Goal: Book appointment/travel/reservation

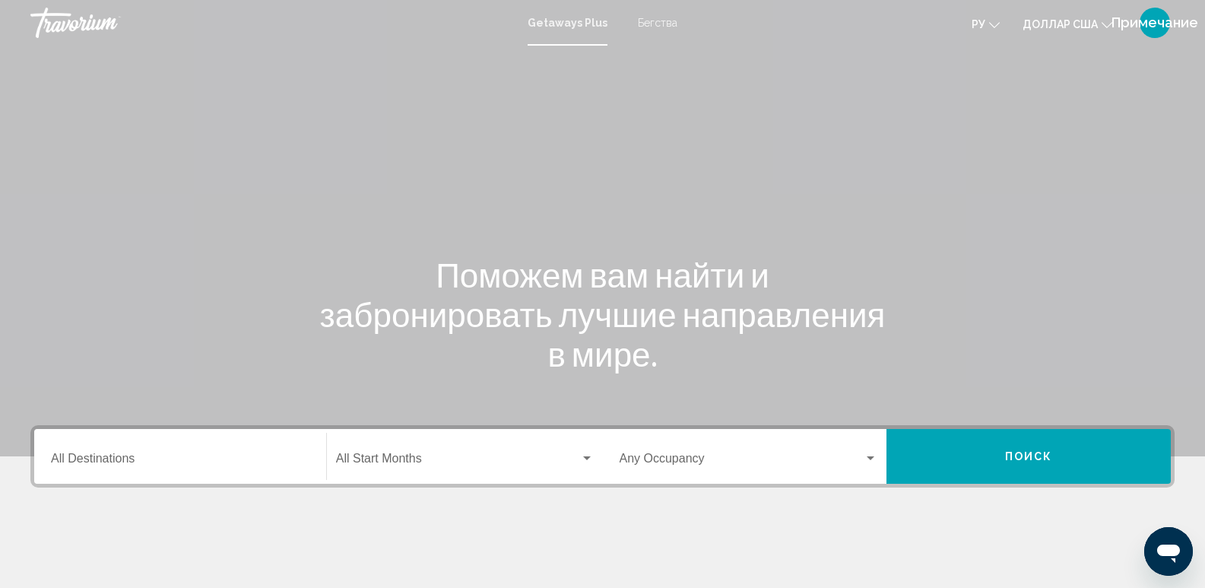
click at [173, 440] on div "Destination All Destinations" at bounding box center [180, 457] width 259 height 48
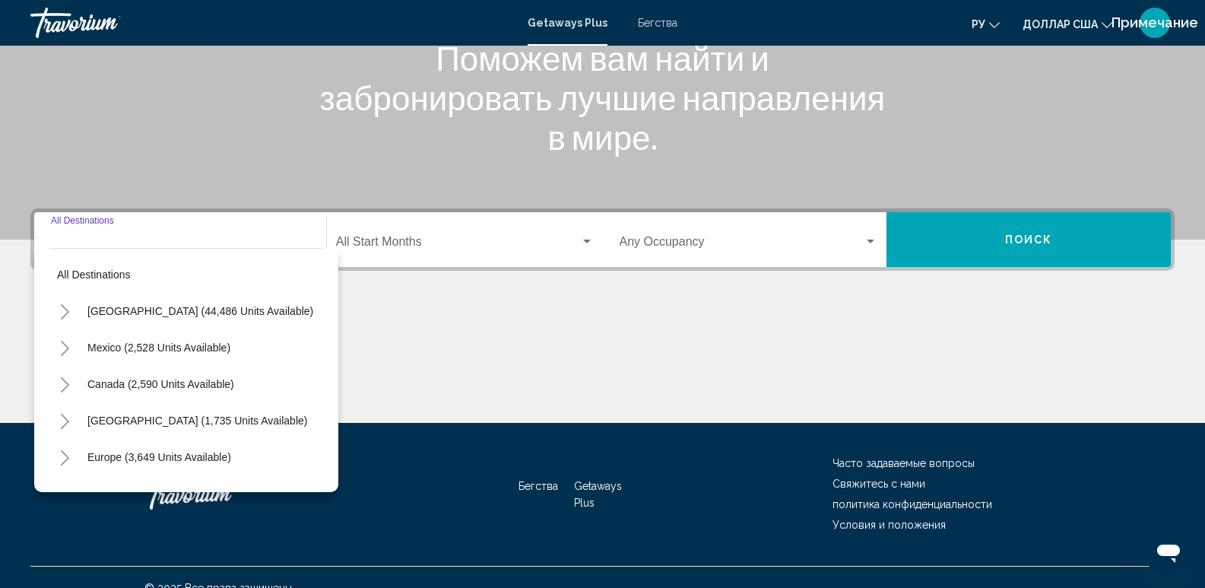
scroll to position [238, 0]
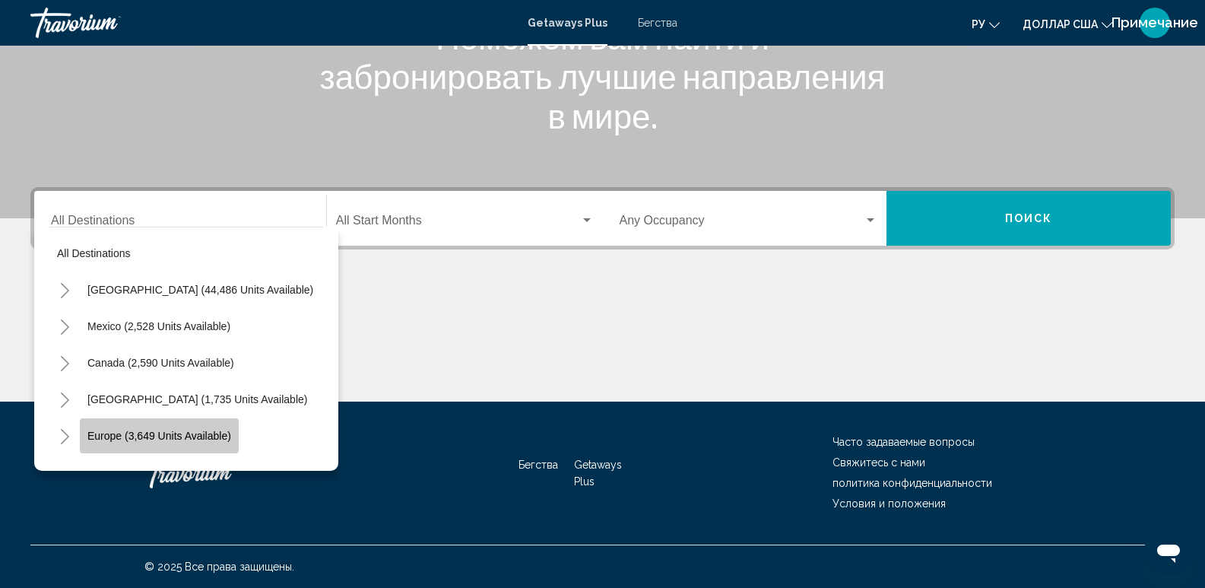
click at [204, 436] on span "Europe (3,649 units available)" at bounding box center [159, 436] width 144 height 12
type input "**********"
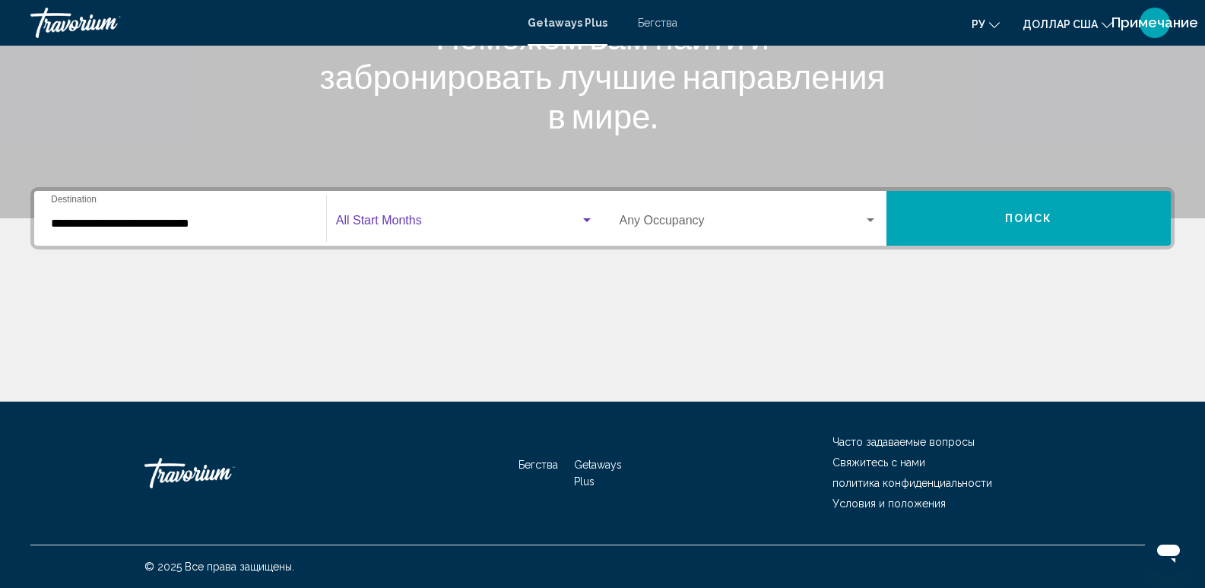
click at [409, 227] on span "Виджет поиска" at bounding box center [458, 224] width 244 height 14
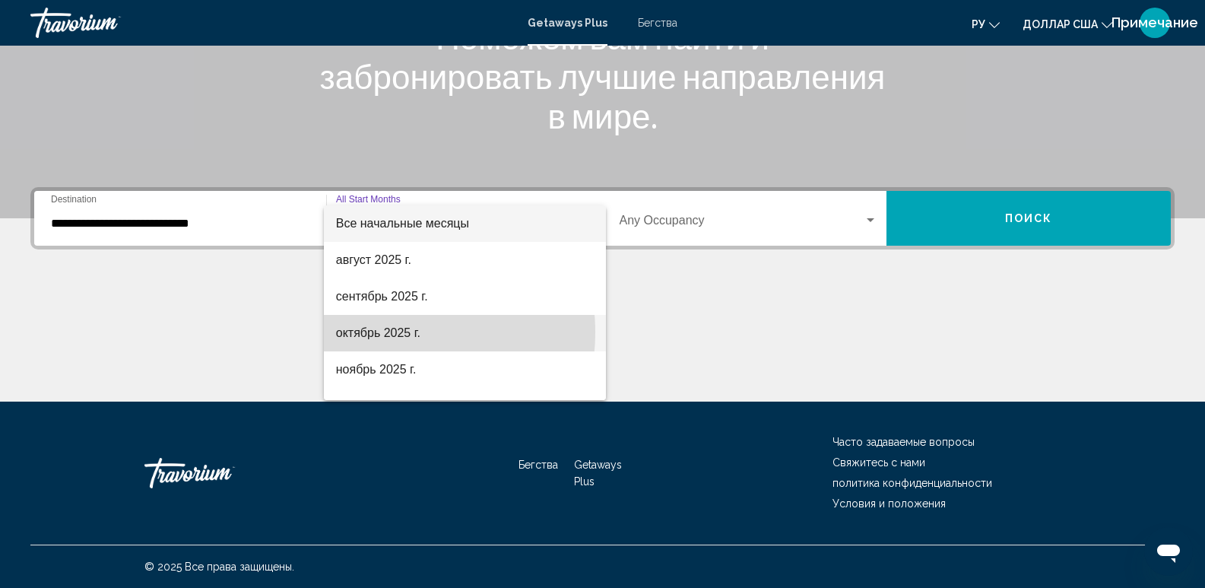
click at [389, 332] on font "октябрь 2025 г." at bounding box center [378, 332] width 84 height 13
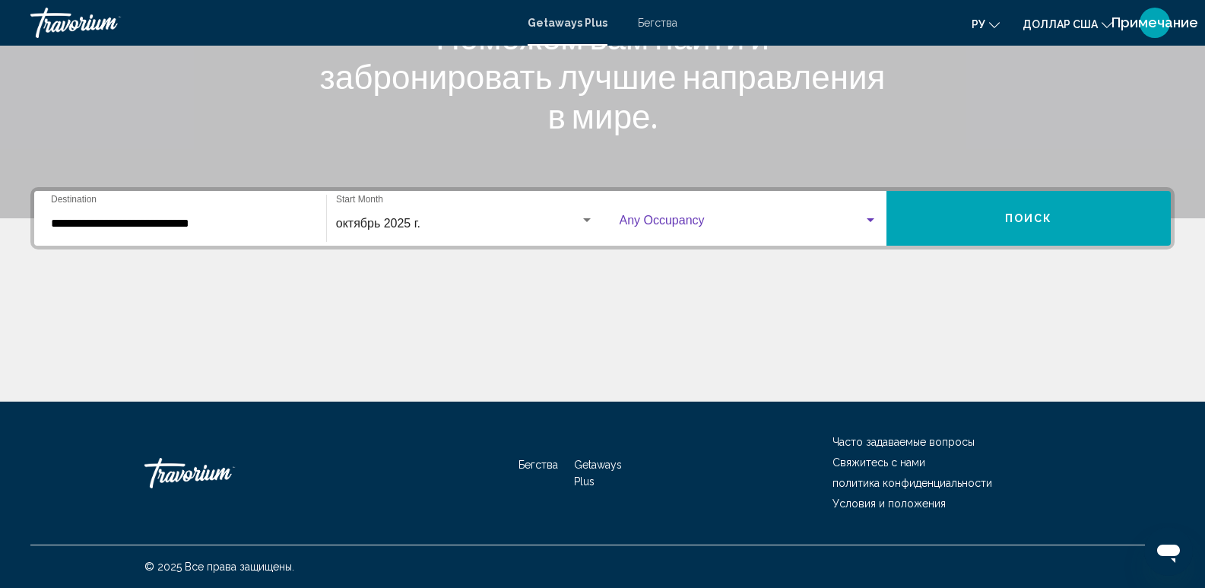
click at [845, 218] on span "Виджет поиска" at bounding box center [742, 224] width 245 height 14
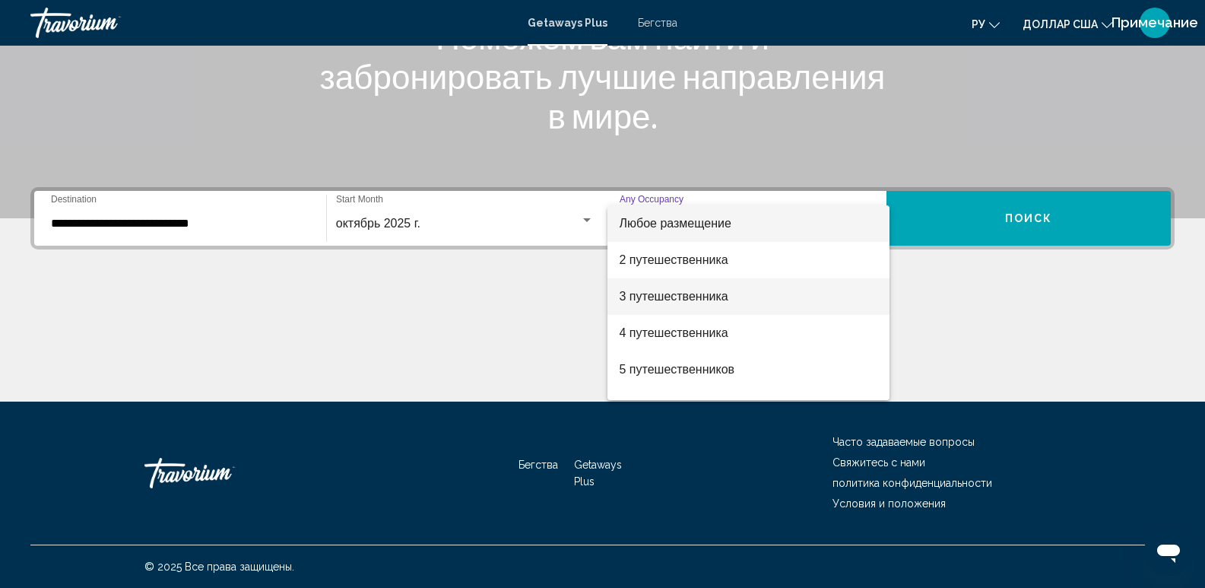
click at [680, 303] on span "3 путешественника" at bounding box center [749, 296] width 259 height 37
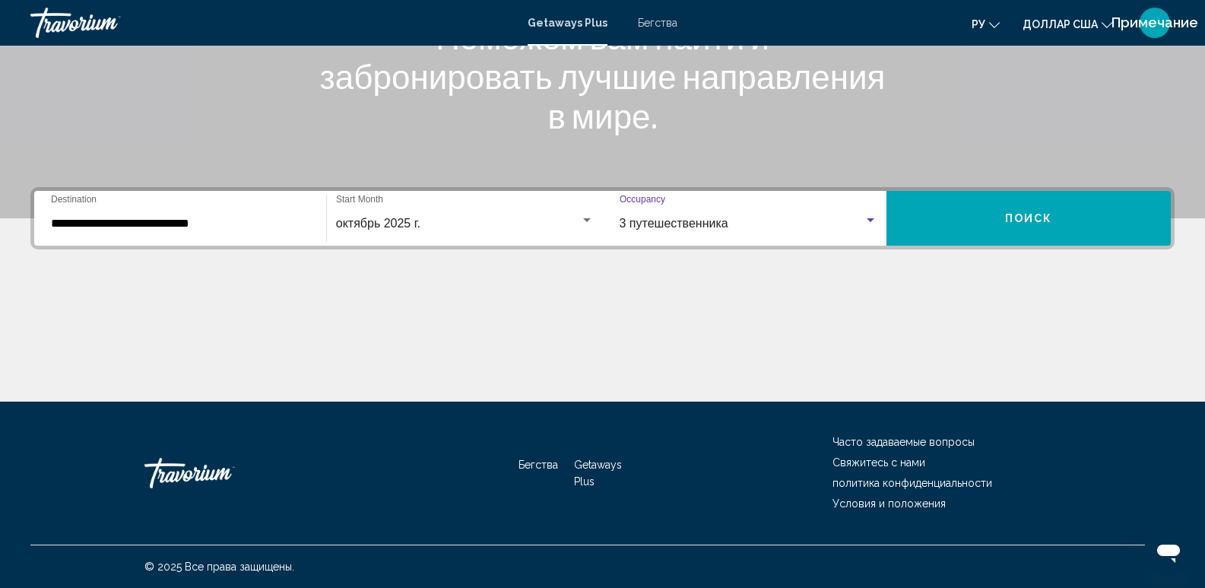
click at [856, 224] on div "3 путешественника" at bounding box center [742, 224] width 245 height 14
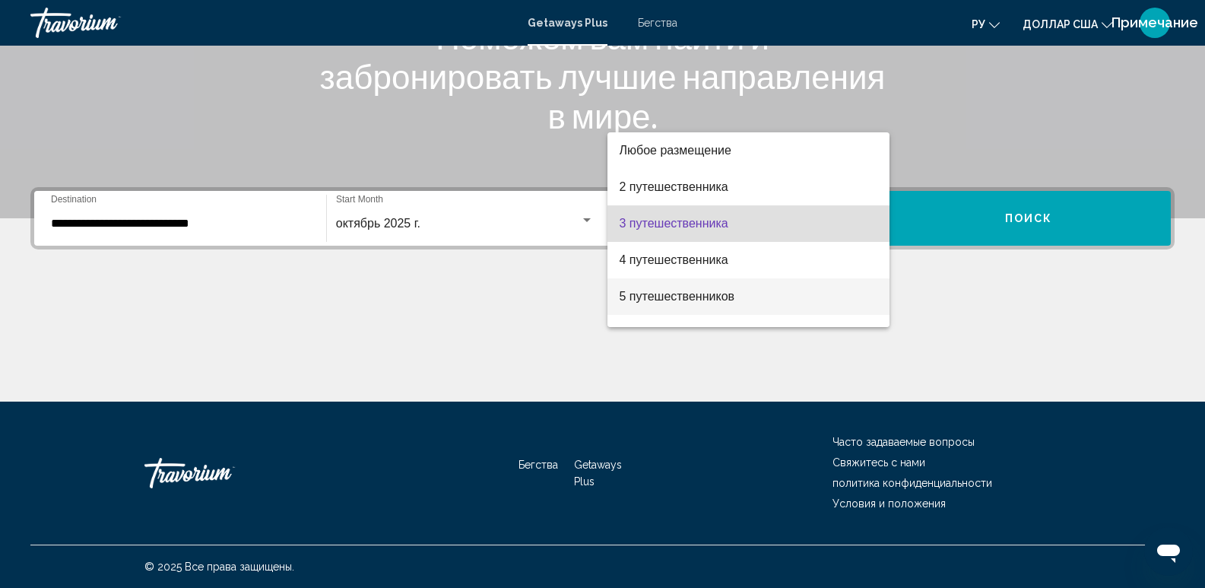
click at [769, 293] on span "5 путешественников" at bounding box center [749, 296] width 259 height 37
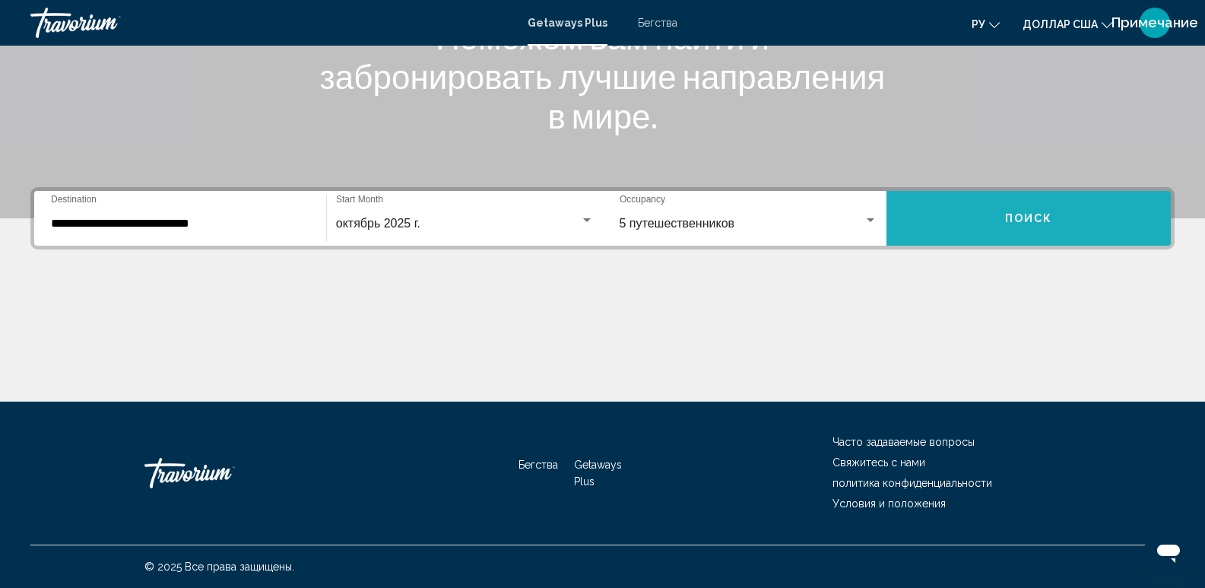
click at [1040, 218] on span "Поиск" at bounding box center [1029, 219] width 48 height 12
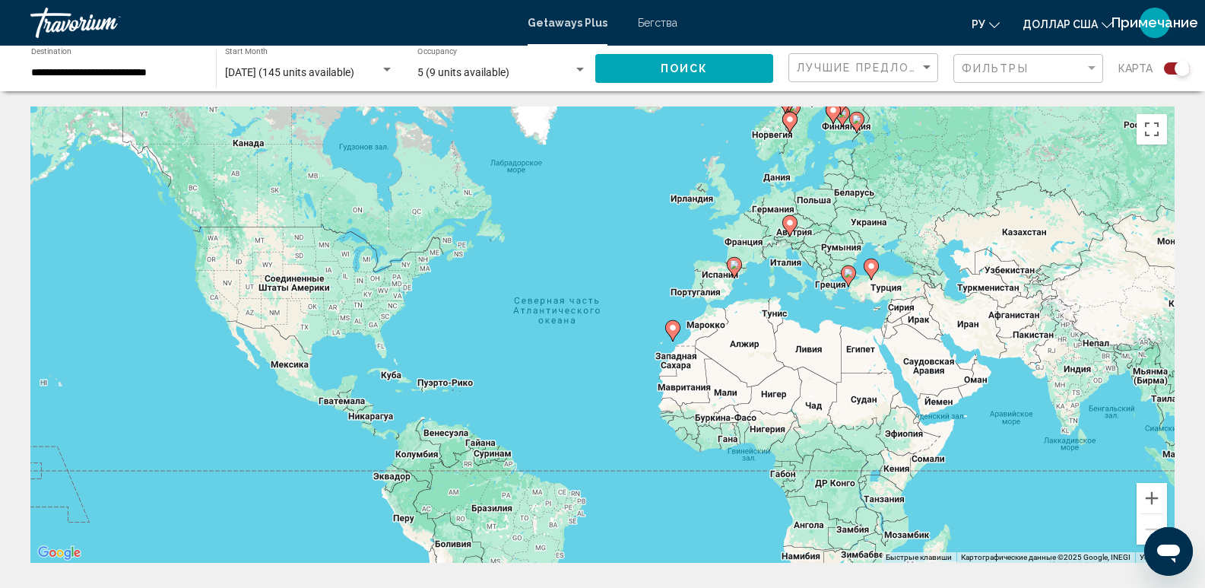
click at [789, 230] on icon "Основное содержание" at bounding box center [790, 226] width 14 height 20
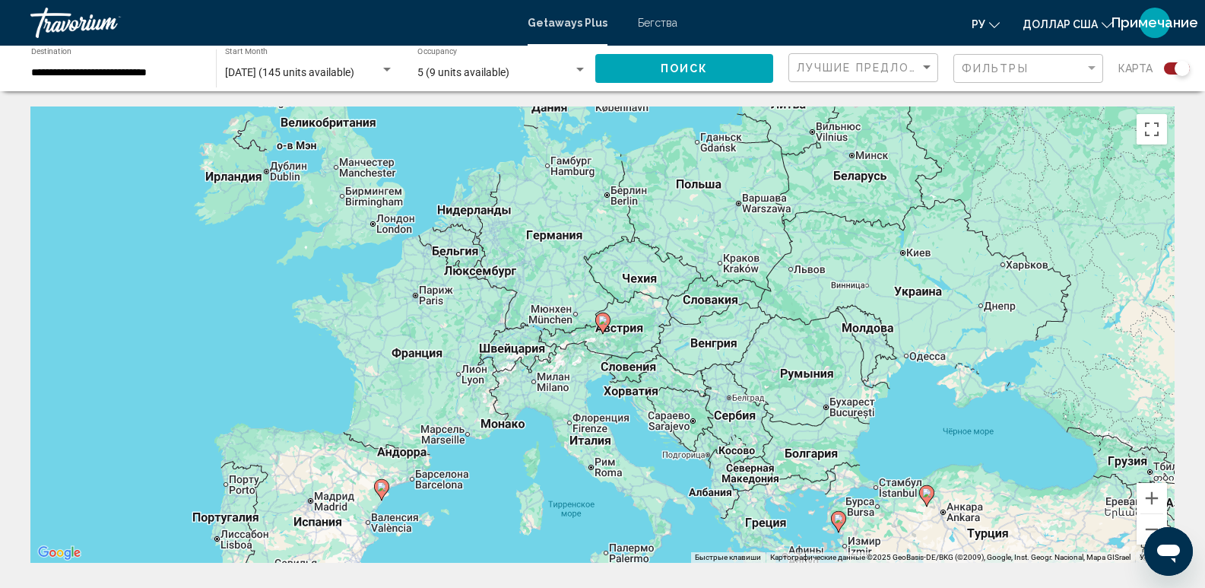
click at [600, 326] on icon "Основное содержание" at bounding box center [602, 323] width 14 height 20
type input "**********"
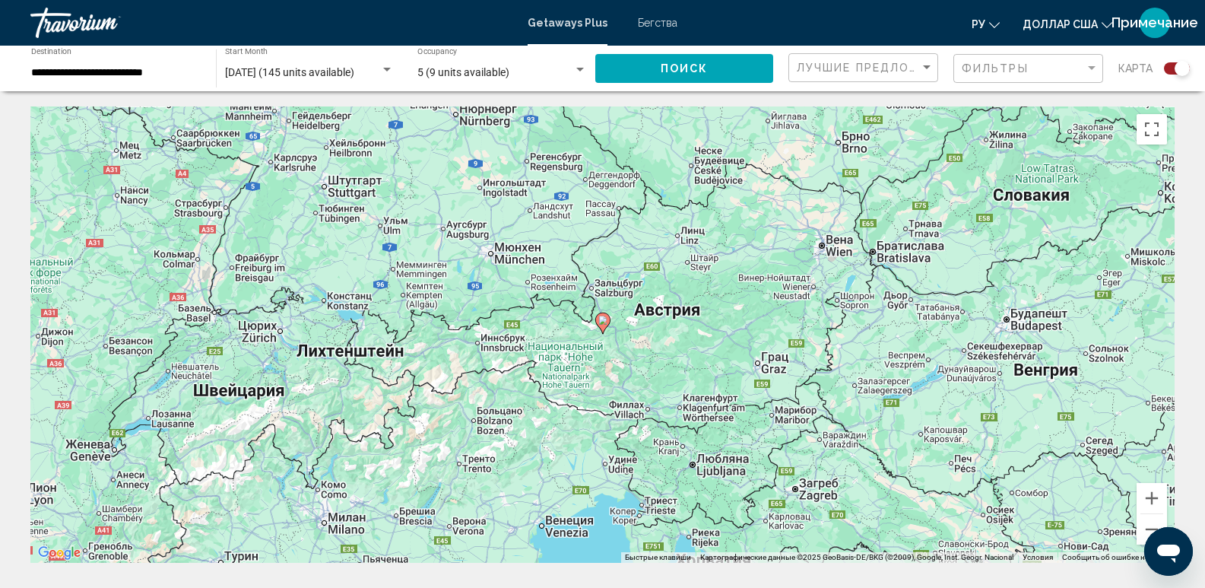
click at [602, 325] on icon "Основное содержание" at bounding box center [602, 323] width 14 height 20
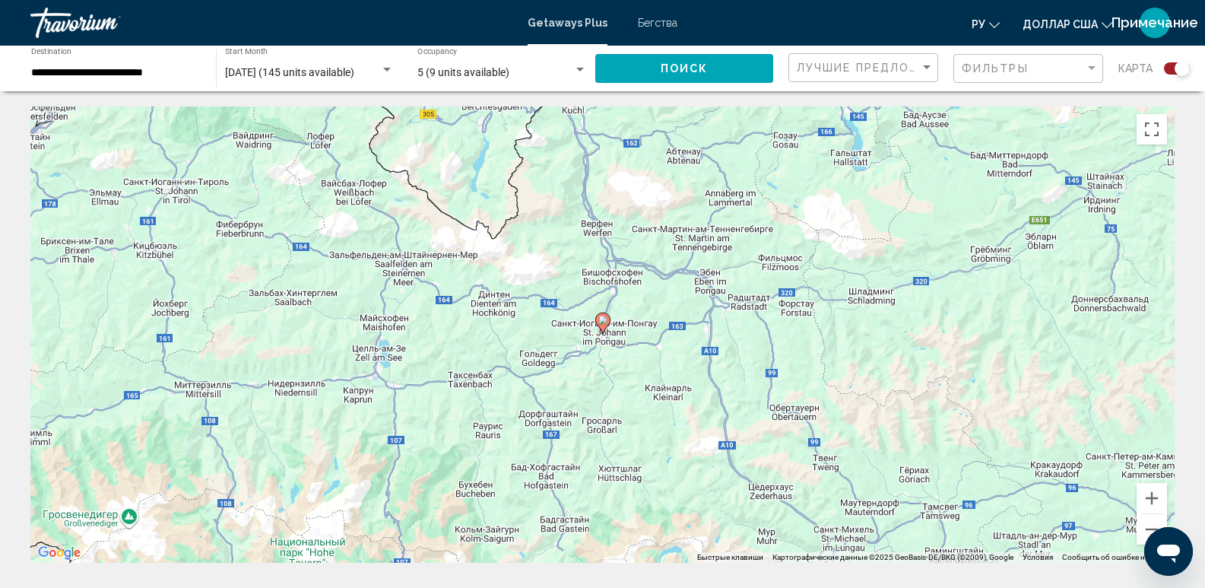
click at [603, 325] on icon "Основное содержание" at bounding box center [602, 323] width 14 height 20
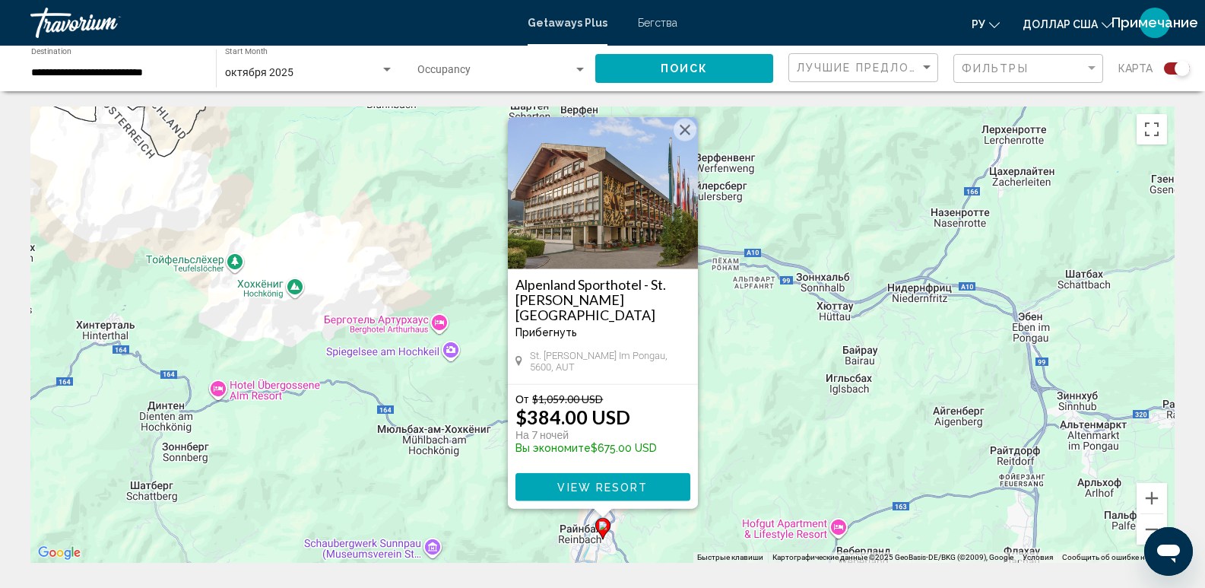
click at [649, 491] on button "View Resort" at bounding box center [603, 487] width 175 height 28
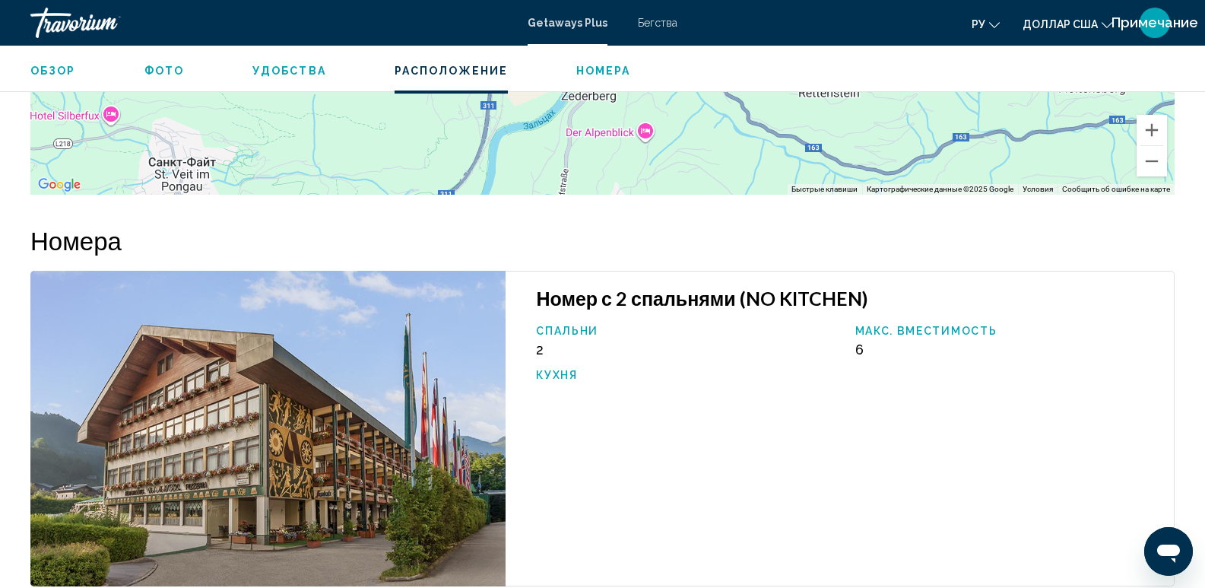
scroll to position [2154, 0]
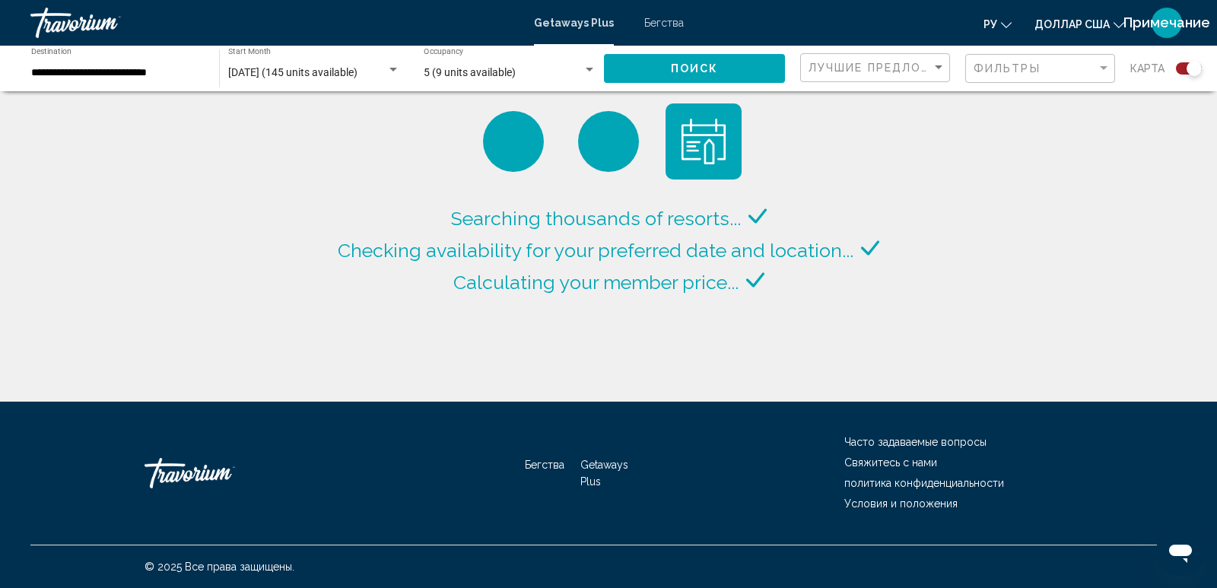
click at [584, 67] on div "Search widget" at bounding box center [590, 70] width 14 height 12
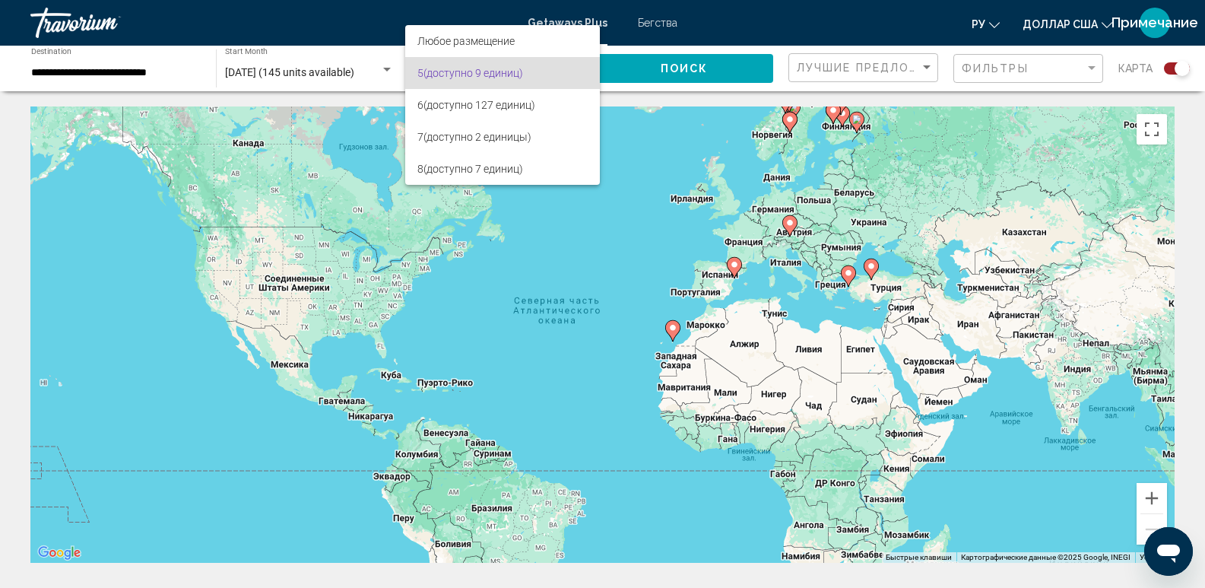
click at [355, 169] on div at bounding box center [602, 294] width 1205 height 588
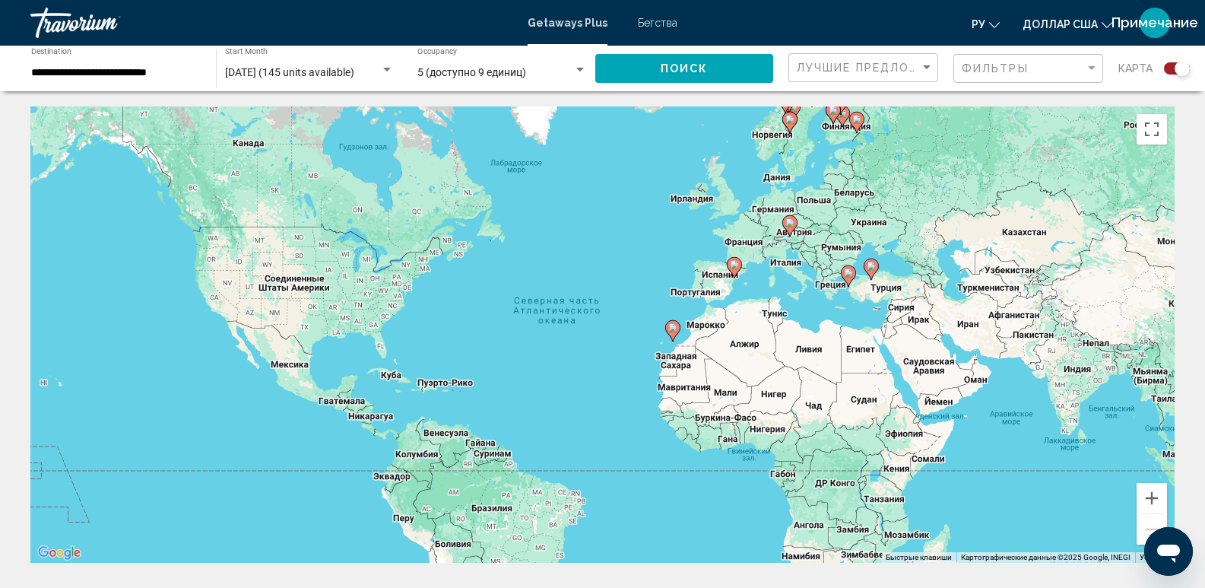
click at [579, 70] on div "Search widget" at bounding box center [580, 70] width 8 height 4
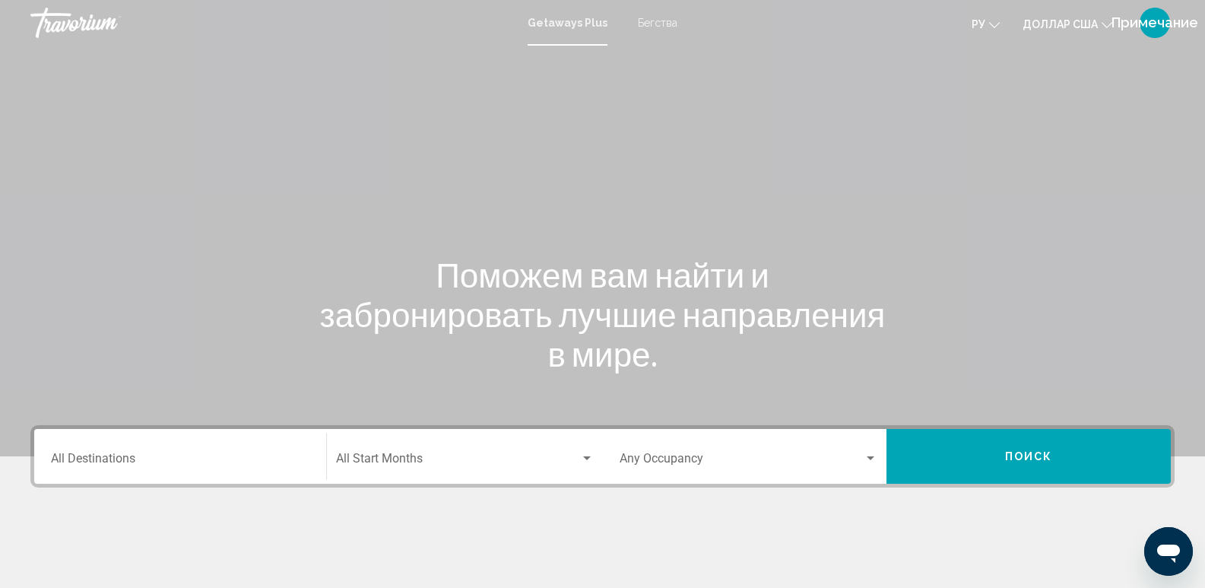
click at [221, 443] on div "Destination All Destinations" at bounding box center [180, 457] width 259 height 48
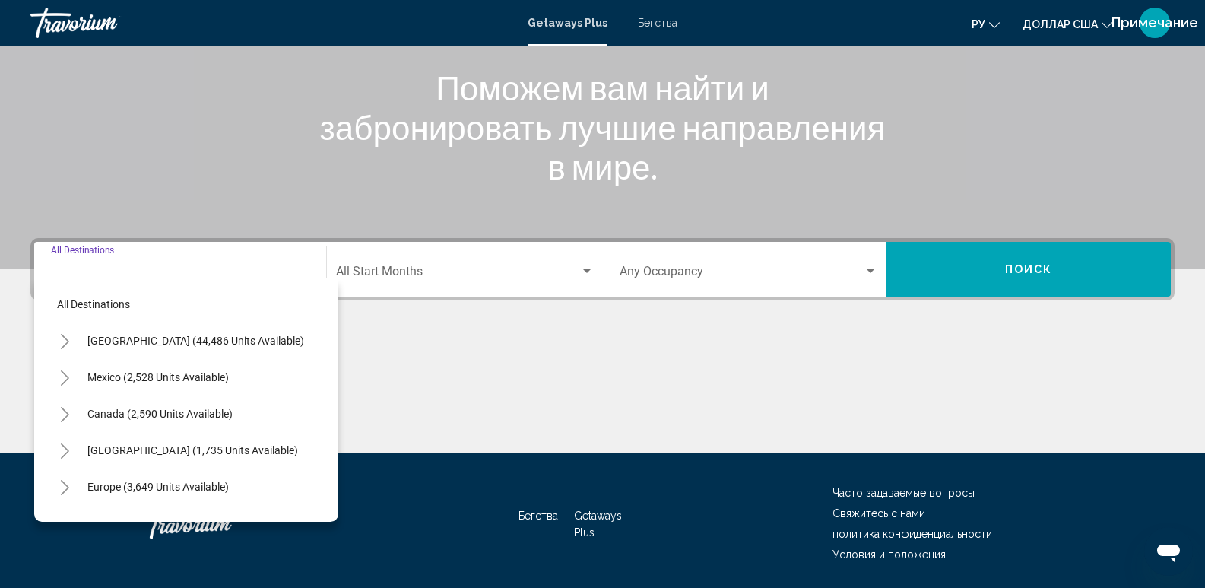
scroll to position [238, 0]
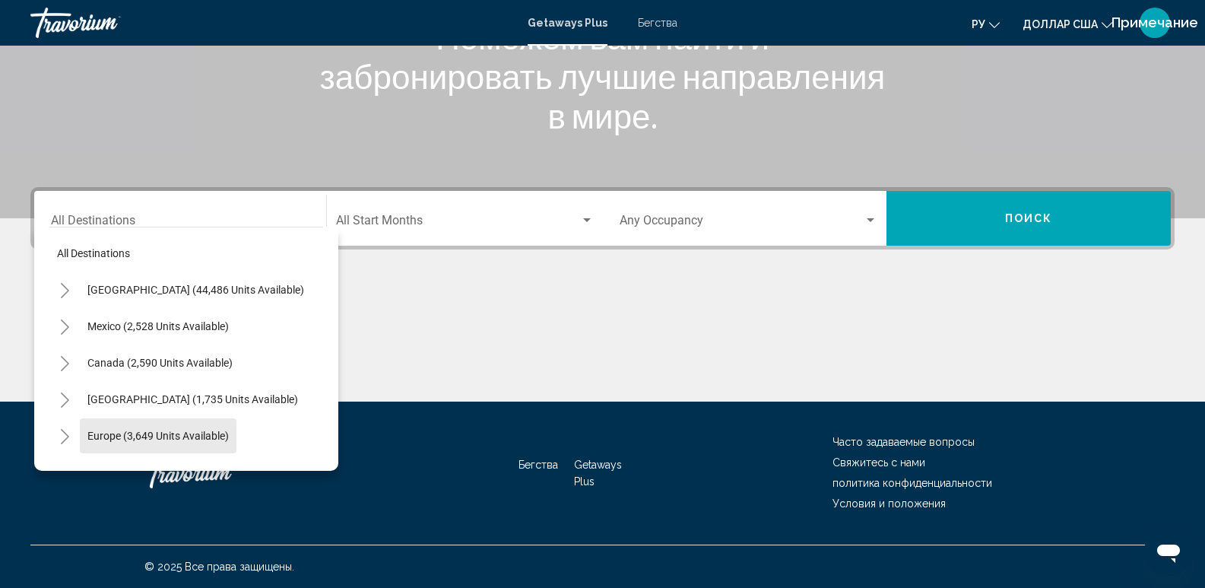
click at [220, 443] on button "Europe (3,649 units available)" at bounding box center [158, 435] width 157 height 35
type input "**********"
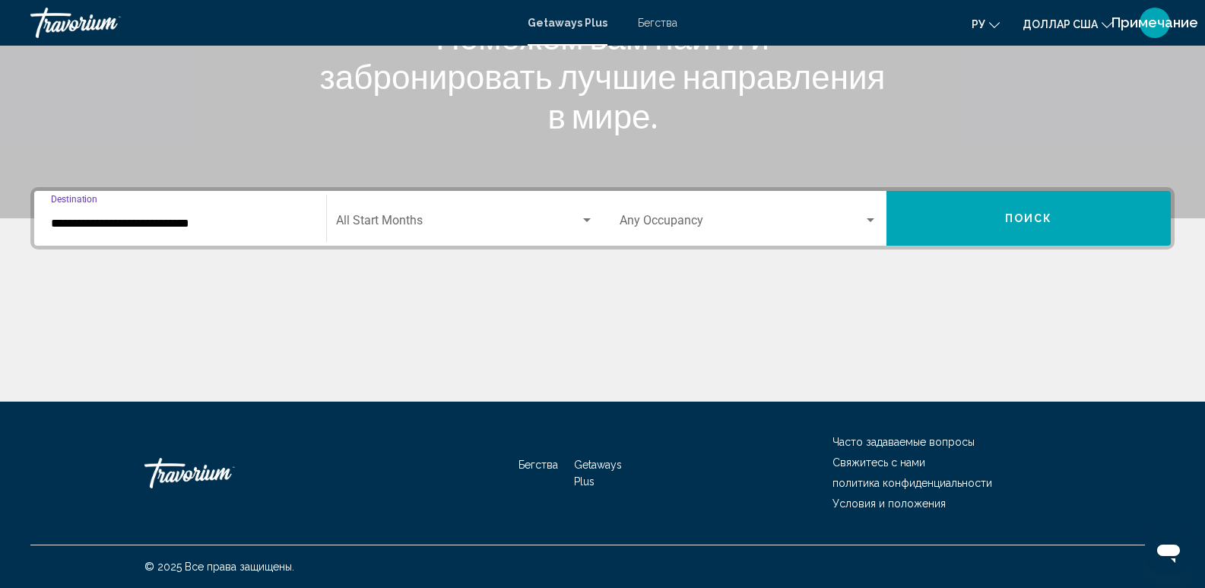
click at [419, 219] on span "Search widget" at bounding box center [458, 224] width 244 height 14
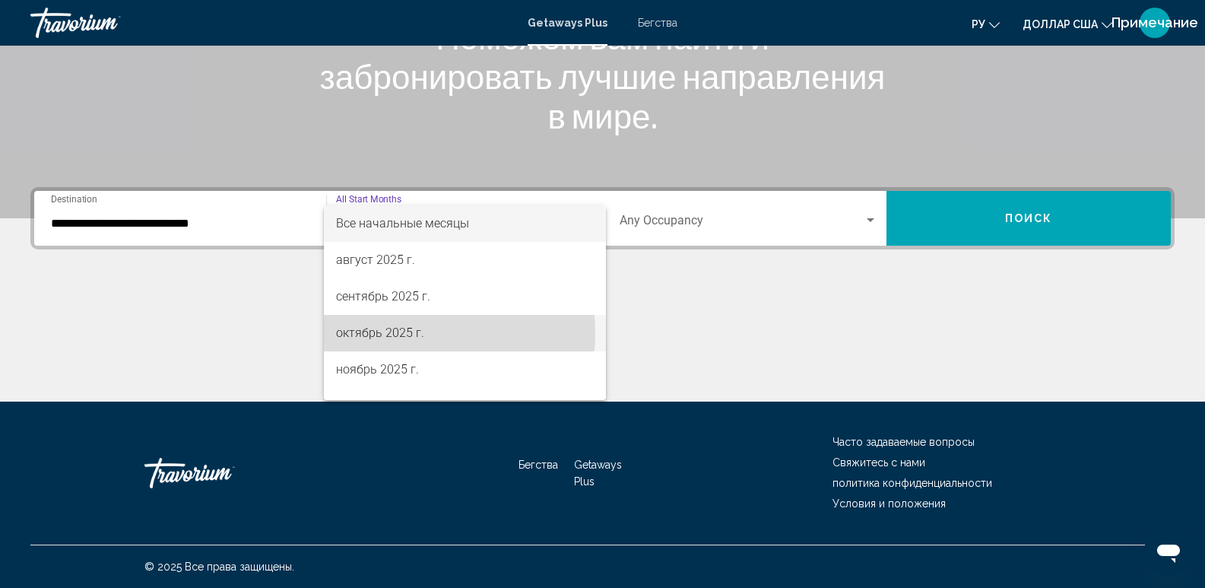
click at [415, 333] on font "октябрь 2025 г." at bounding box center [380, 332] width 88 height 14
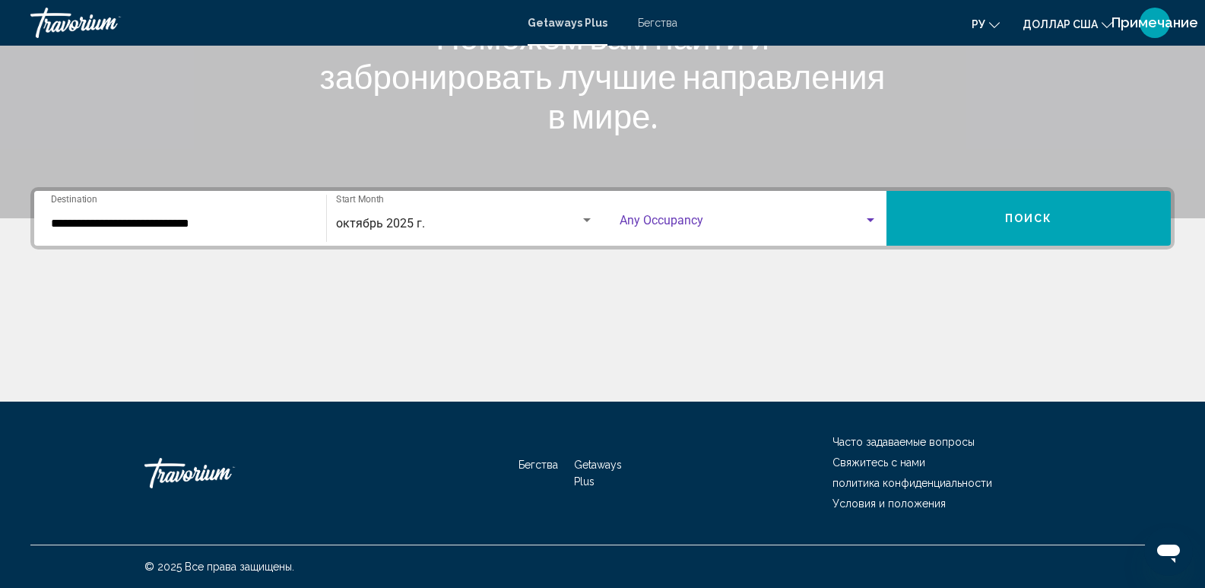
click at [866, 224] on div "Search widget" at bounding box center [871, 220] width 14 height 12
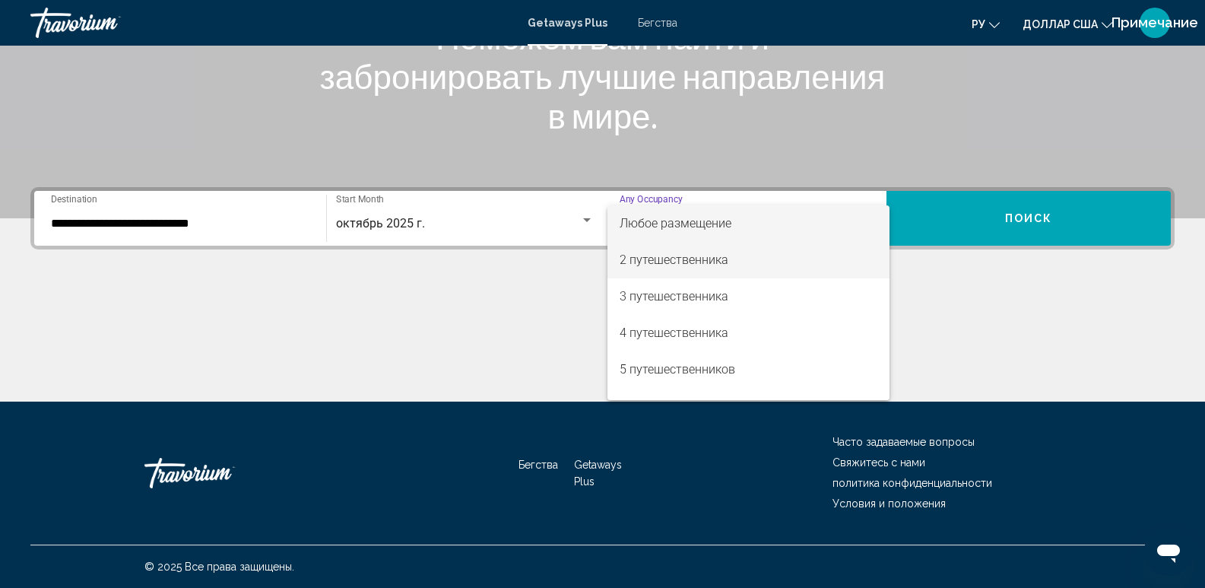
click at [746, 268] on span "2 путешественника" at bounding box center [749, 260] width 259 height 37
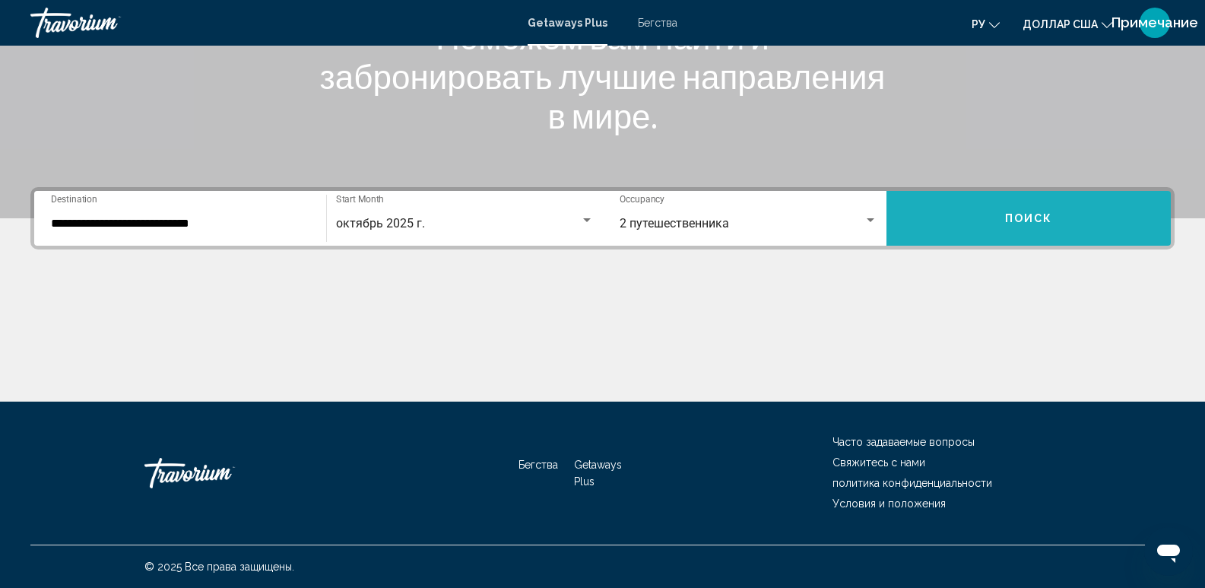
click at [1071, 211] on button "Поиск" at bounding box center [1029, 218] width 284 height 55
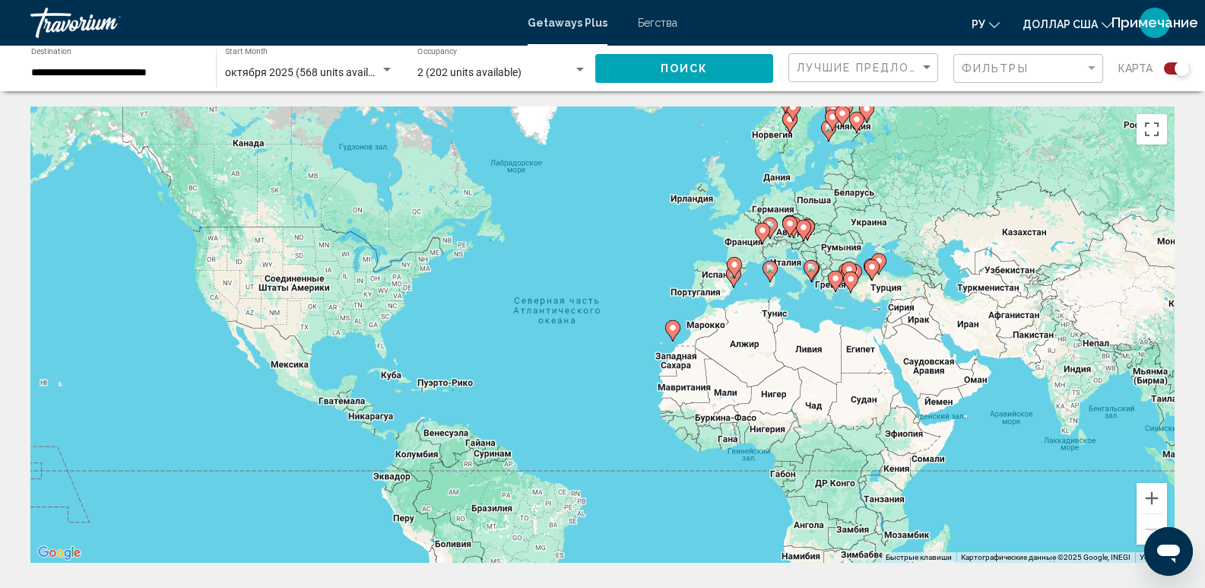
click at [836, 260] on div "Чтобы активировать перетаскивание с помощью клавиатуры, нажмите Alt + Ввод. Пос…" at bounding box center [602, 334] width 1145 height 456
click at [1158, 502] on button "Увеличить" at bounding box center [1152, 498] width 30 height 30
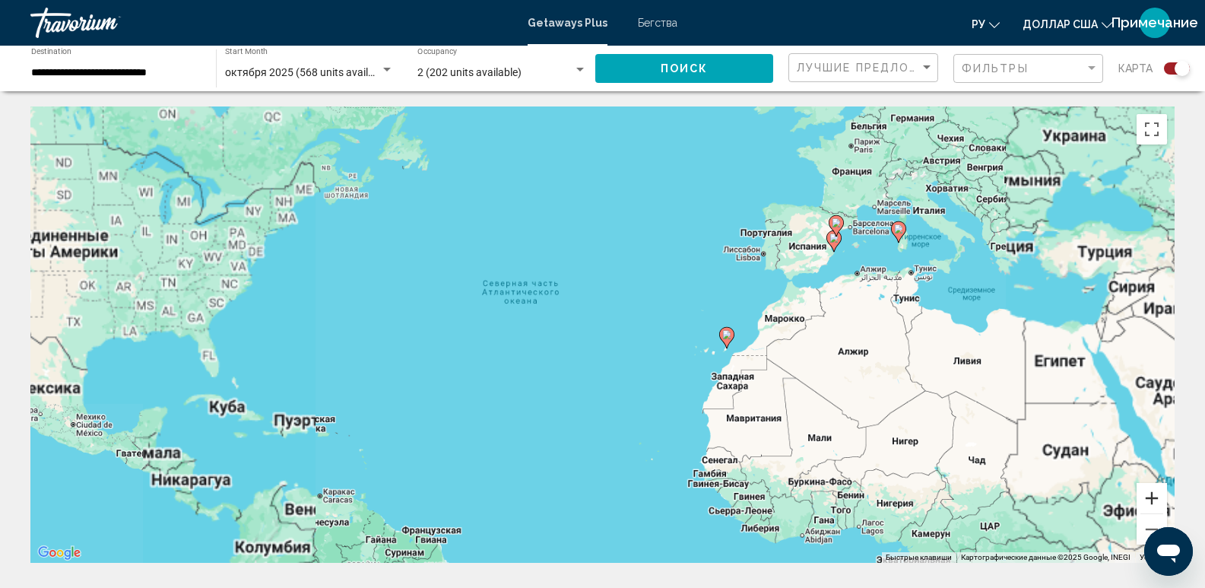
click at [1158, 502] on button "Увеличить" at bounding box center [1152, 498] width 30 height 30
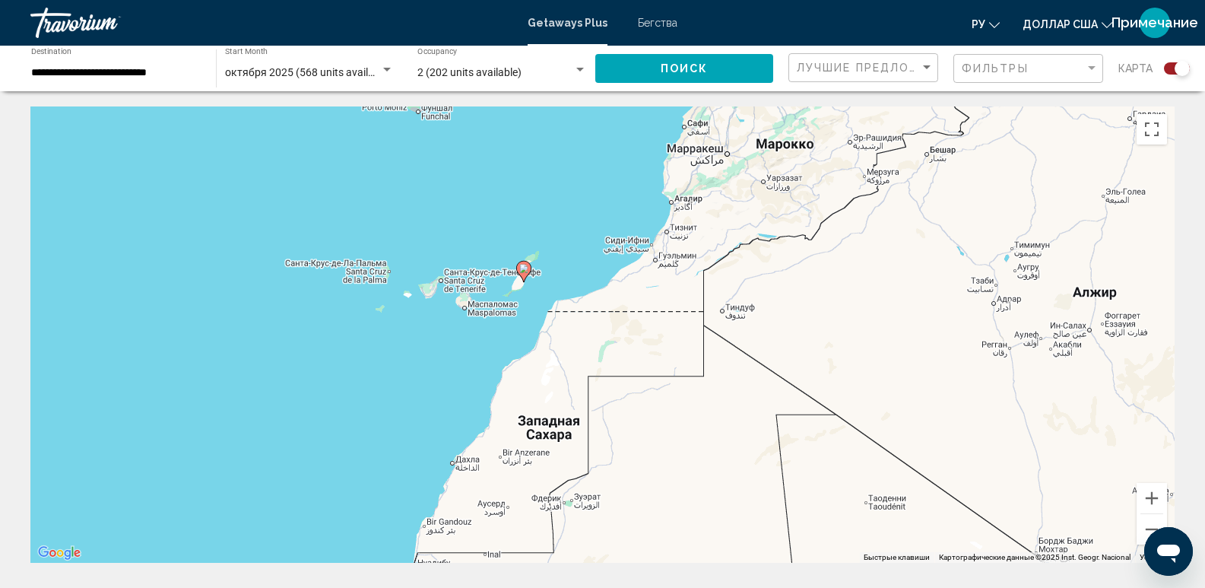
drag, startPoint x: 1095, startPoint y: 462, endPoint x: 440, endPoint y: 409, distance: 656.9
click at [441, 409] on div "Чтобы активировать перетаскивание с помощью клавиатуры, нажмите Alt + Ввод. Пос…" at bounding box center [602, 334] width 1145 height 456
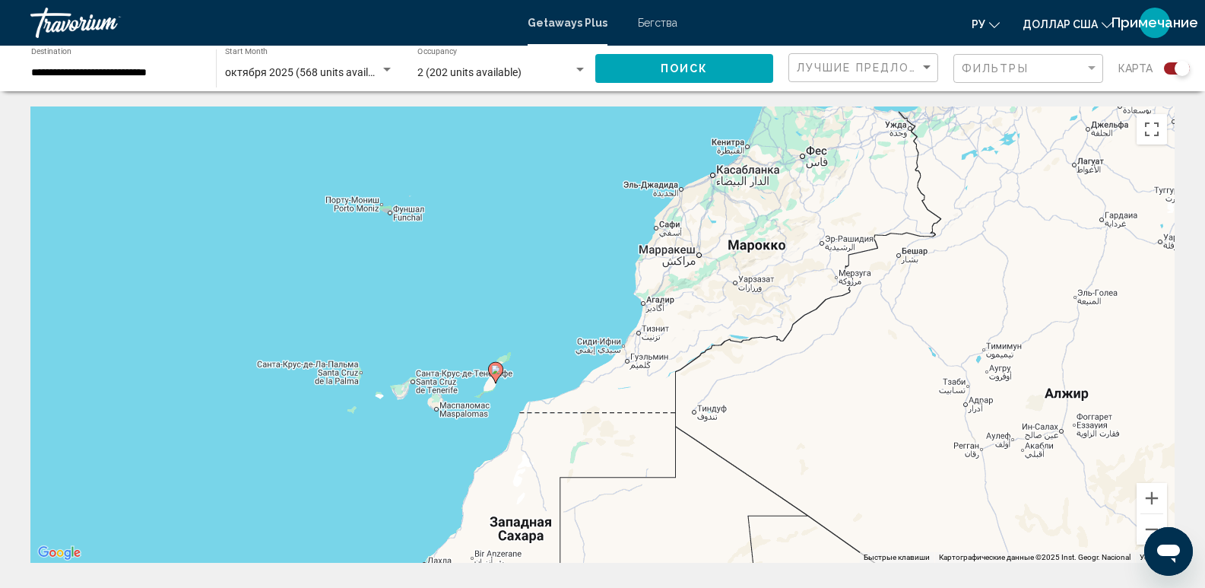
drag, startPoint x: 965, startPoint y: 299, endPoint x: 440, endPoint y: 393, distance: 533.9
click at [439, 392] on div "Чтобы активировать перетаскивание с помощью клавиатуры, нажмите Alt + Ввод. Пос…" at bounding box center [602, 334] width 1145 height 456
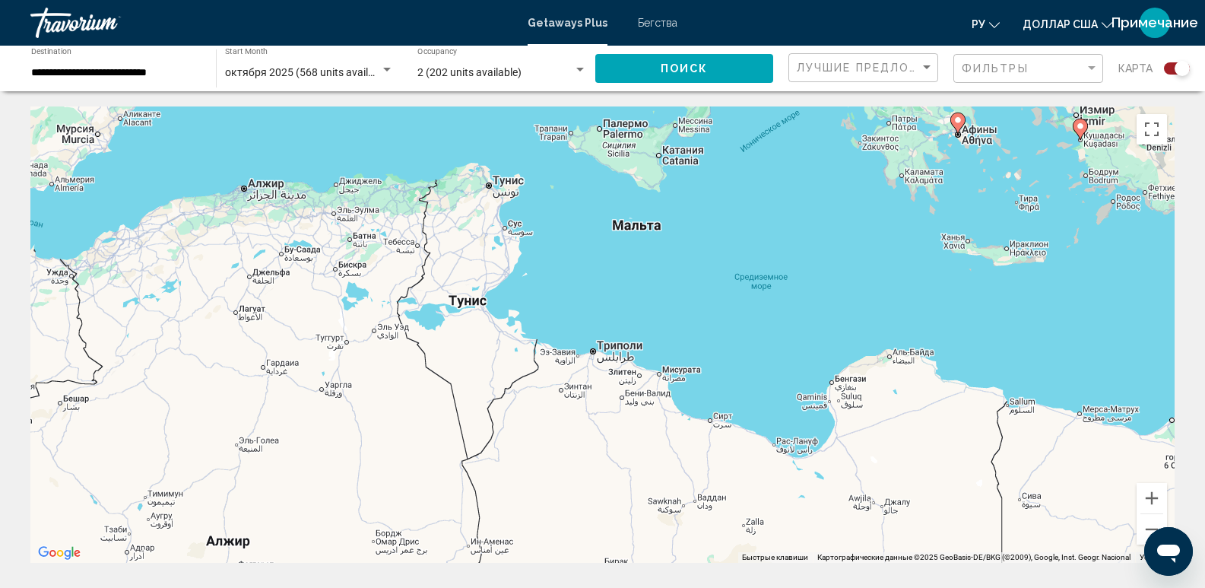
drag, startPoint x: 1081, startPoint y: 321, endPoint x: 1091, endPoint y: 303, distance: 20.8
click at [1082, 317] on div "Чтобы активировать перетаскивание с помощью клавиатуры, нажмите Alt + Ввод. Пос…" at bounding box center [602, 334] width 1145 height 456
drag, startPoint x: 1156, startPoint y: 160, endPoint x: 1062, endPoint y: 312, distance: 179.0
click at [1091, 310] on div "Чтобы активировать перетаскивание с помощью клавиатуры, нажмите Alt + Ввод. Пос…" at bounding box center [602, 334] width 1145 height 456
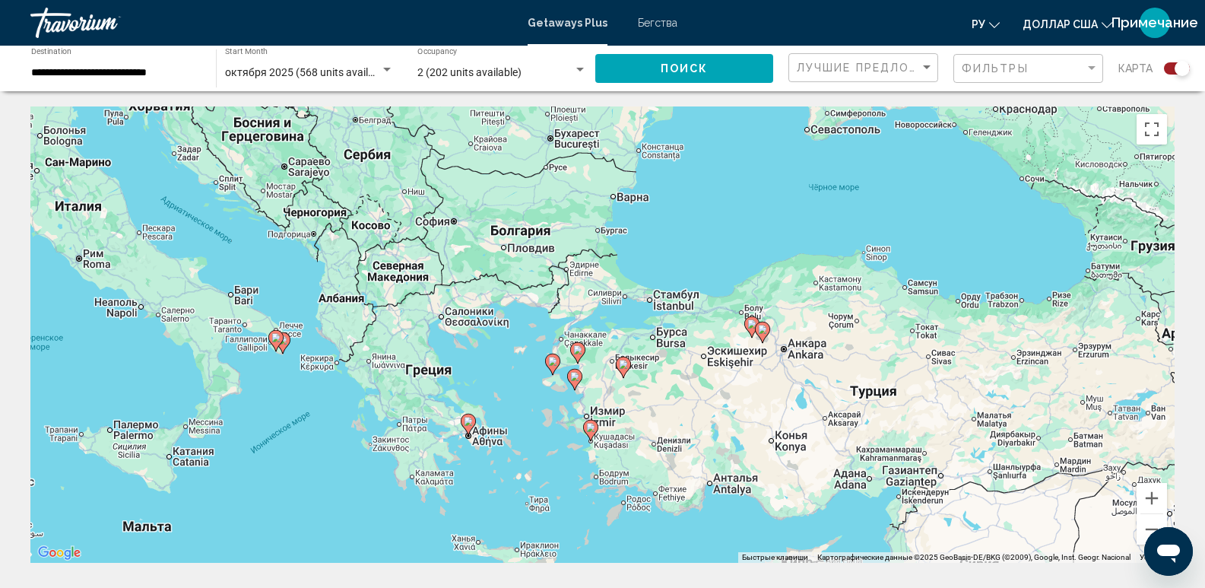
drag, startPoint x: 980, startPoint y: 315, endPoint x: 571, endPoint y: 616, distance: 507.4
click at [571, 587] on html "**********" at bounding box center [602, 294] width 1205 height 588
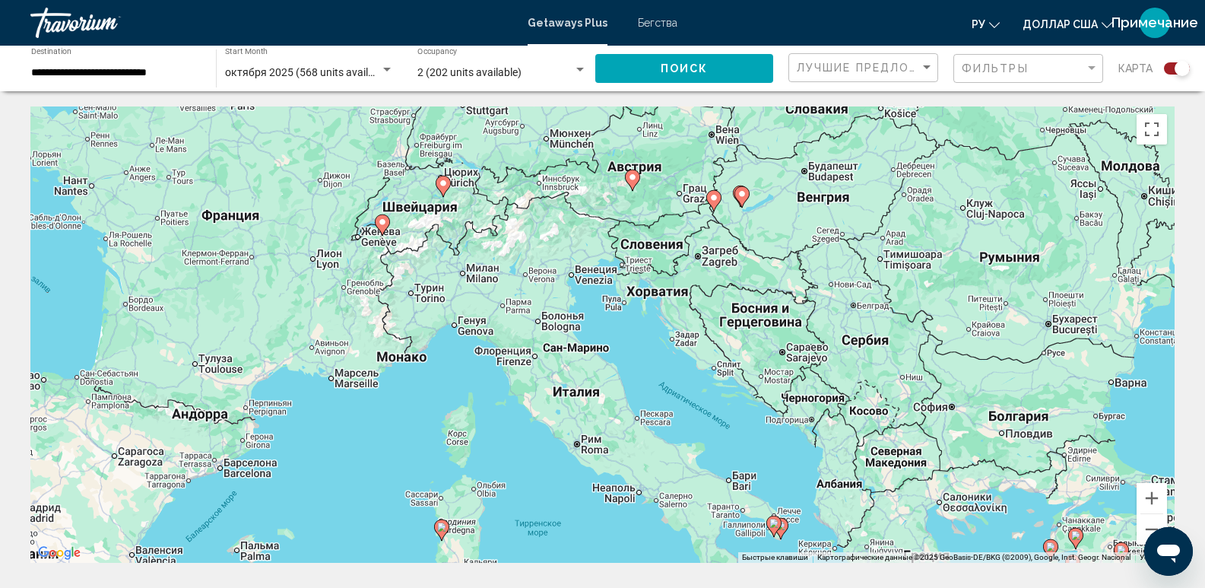
drag, startPoint x: 329, startPoint y: 405, endPoint x: 766, endPoint y: 586, distance: 472.3
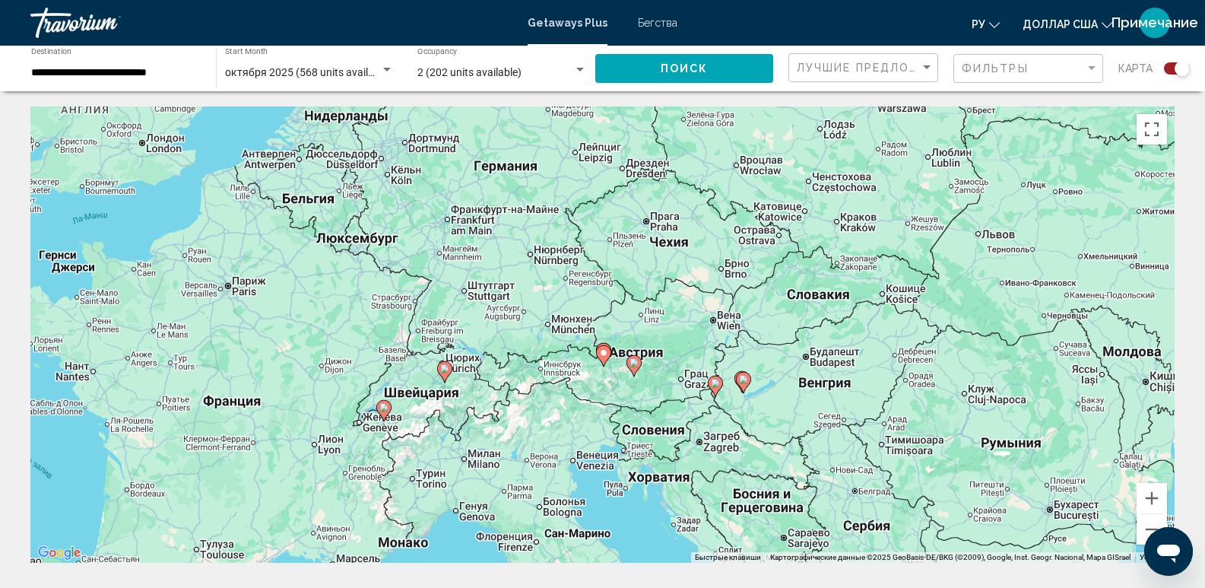
drag, startPoint x: 817, startPoint y: 427, endPoint x: 820, endPoint y: 611, distance: 184.1
click at [820, 587] on html "**********" at bounding box center [602, 294] width 1205 height 588
click at [445, 376] on icon "Основное содержание" at bounding box center [444, 372] width 14 height 20
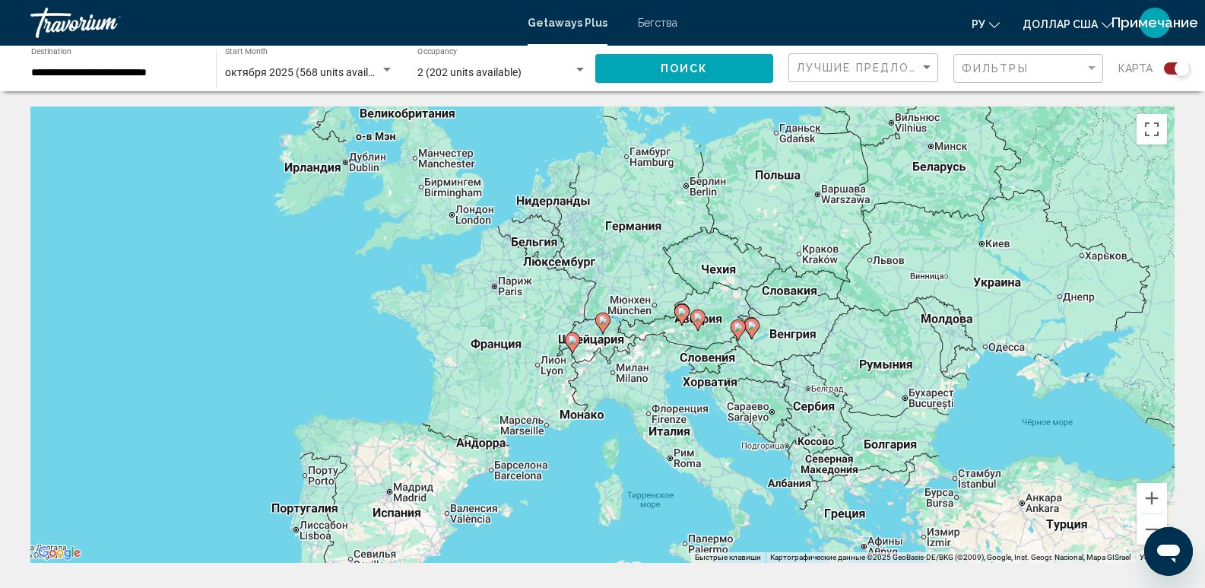
click at [610, 332] on gmp-advanced-marker "Основное содержание" at bounding box center [602, 323] width 15 height 23
type input "**********"
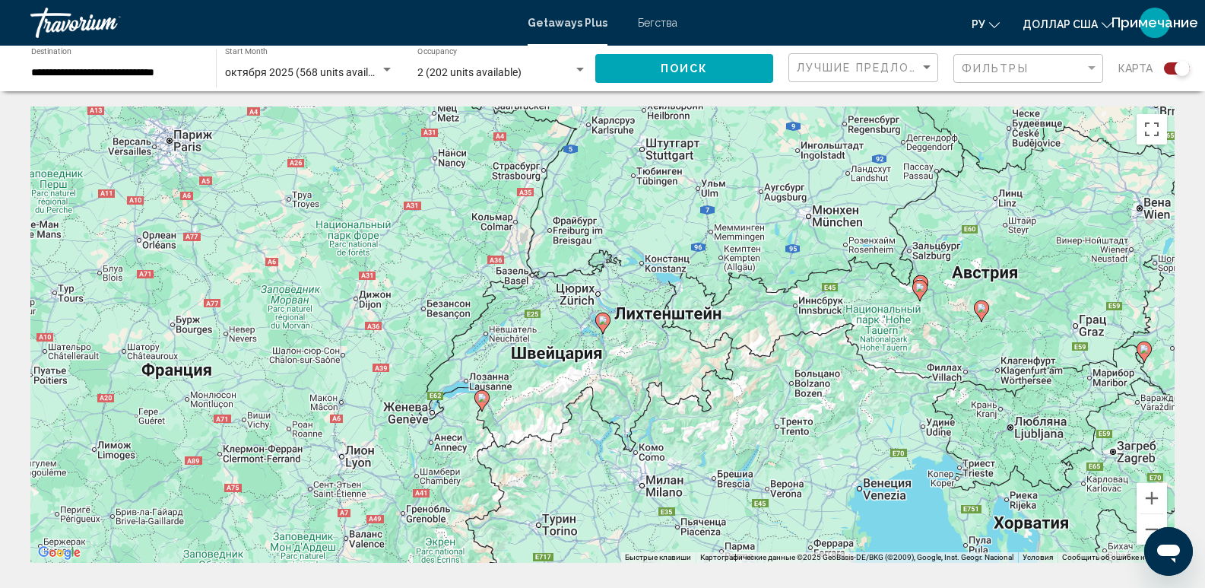
click at [602, 324] on image "Основное содержание" at bounding box center [603, 320] width 9 height 9
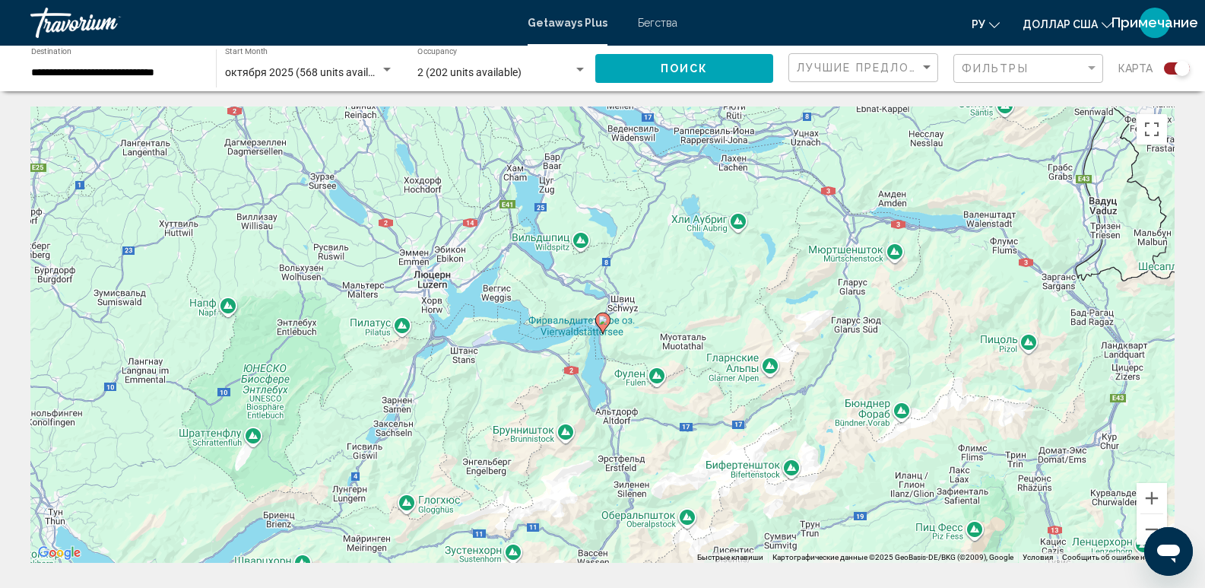
click at [602, 324] on image "Основное содержание" at bounding box center [603, 320] width 9 height 9
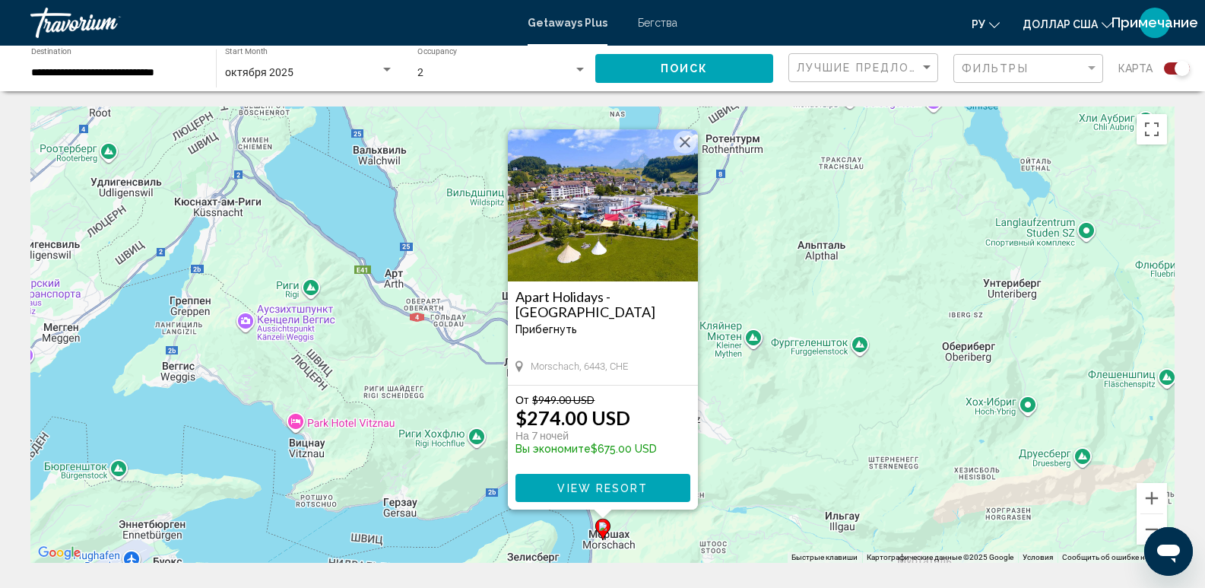
click at [599, 482] on span "View Resort" at bounding box center [602, 488] width 90 height 12
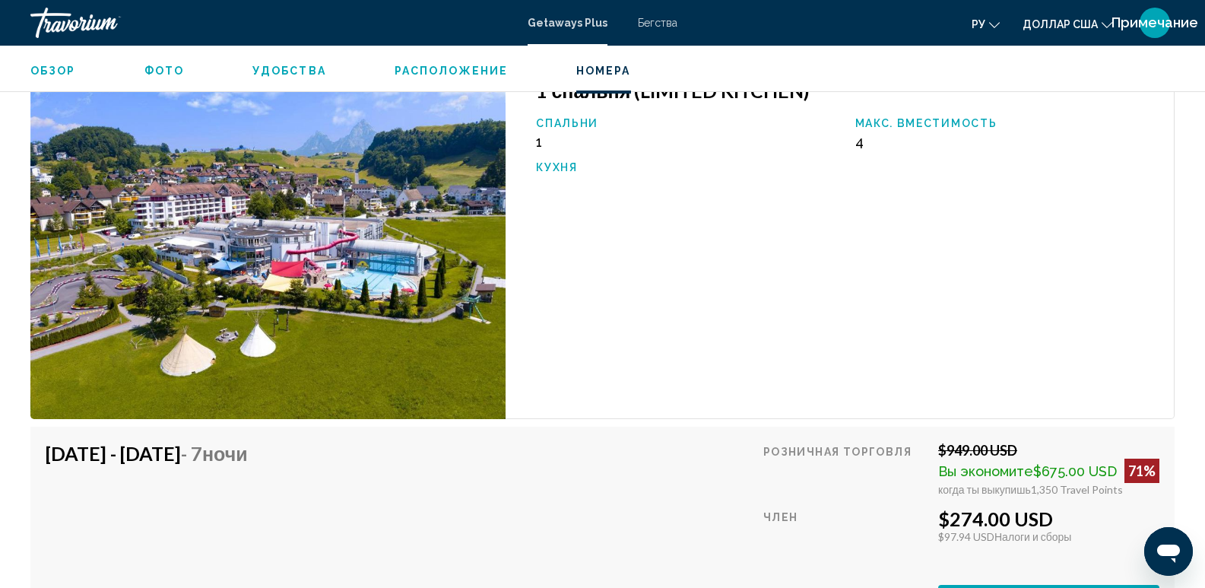
scroll to position [2656, 0]
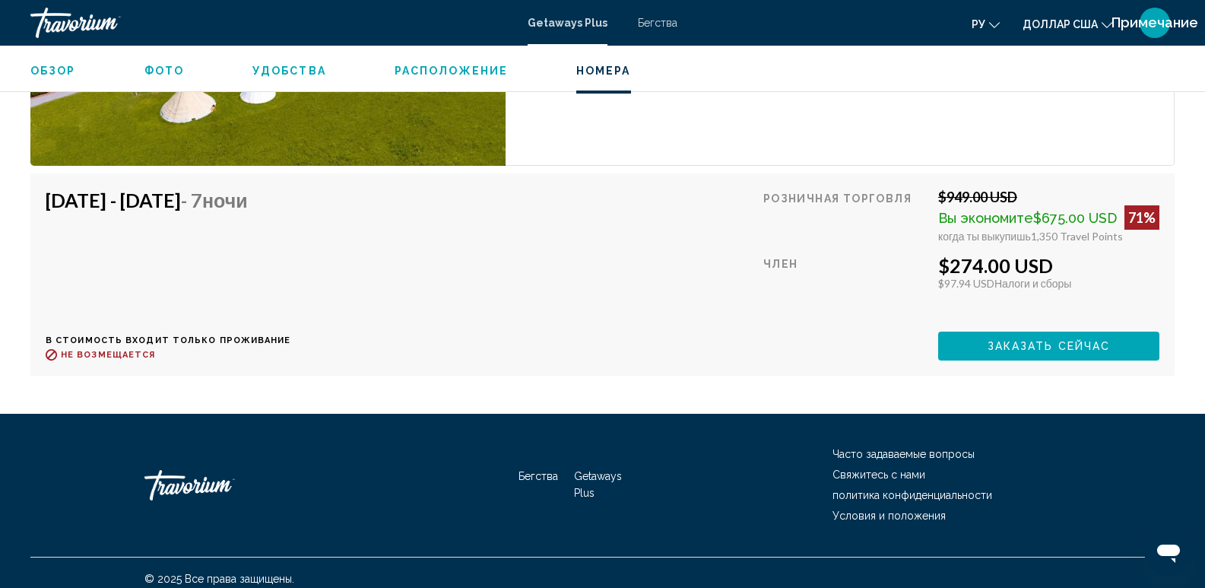
click at [1069, 341] on span "Заказать сейчас" at bounding box center [1049, 347] width 123 height 12
